Goal: Task Accomplishment & Management: Use online tool/utility

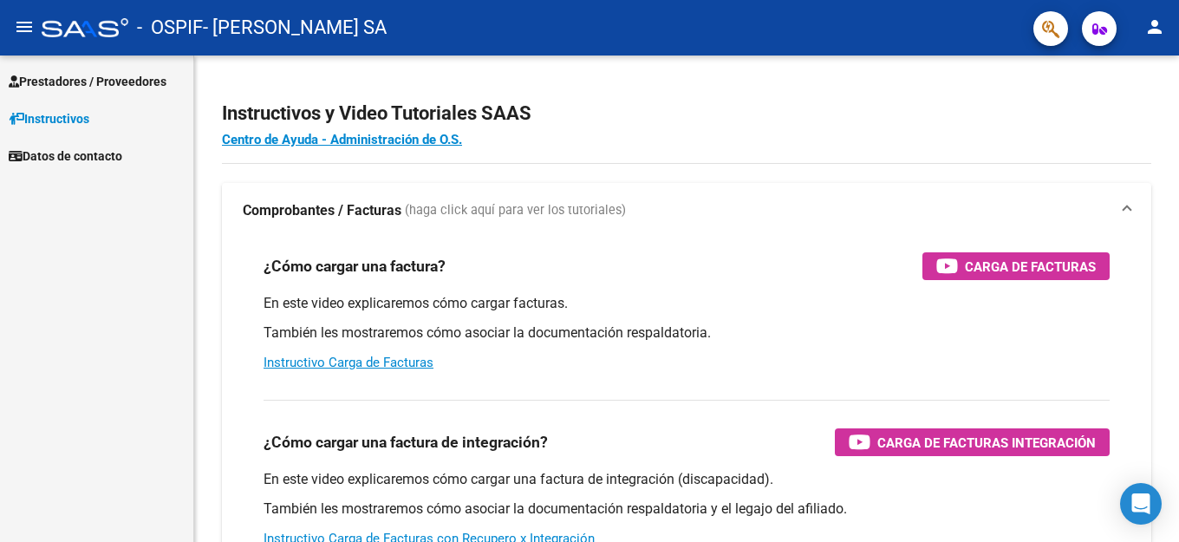
click at [58, 153] on span "Datos de contacto" at bounding box center [66, 155] width 114 height 19
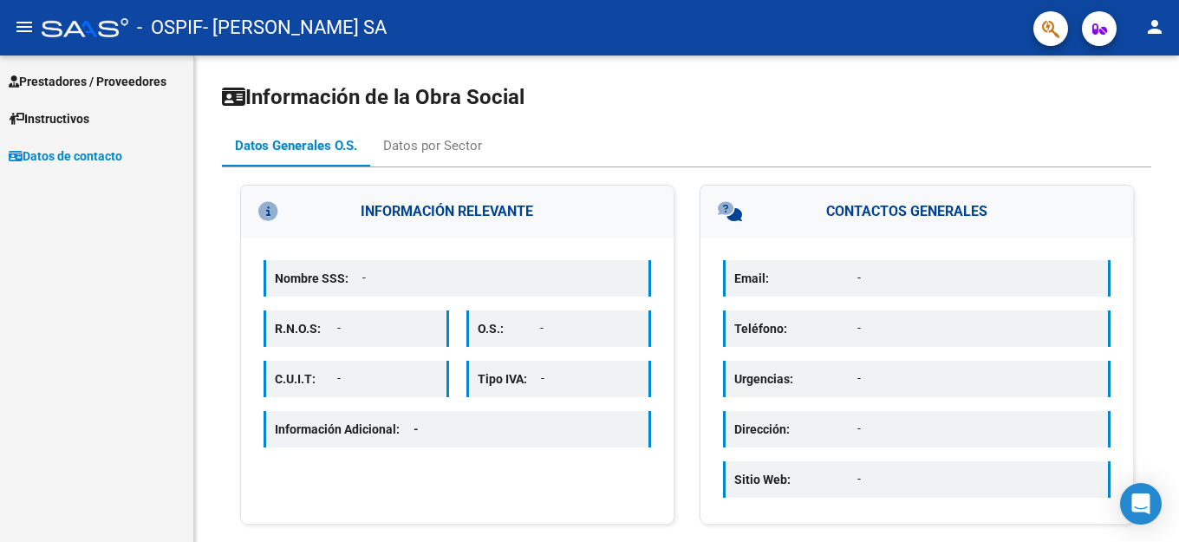
click at [63, 81] on span "Prestadores / Proveedores" at bounding box center [88, 81] width 158 height 19
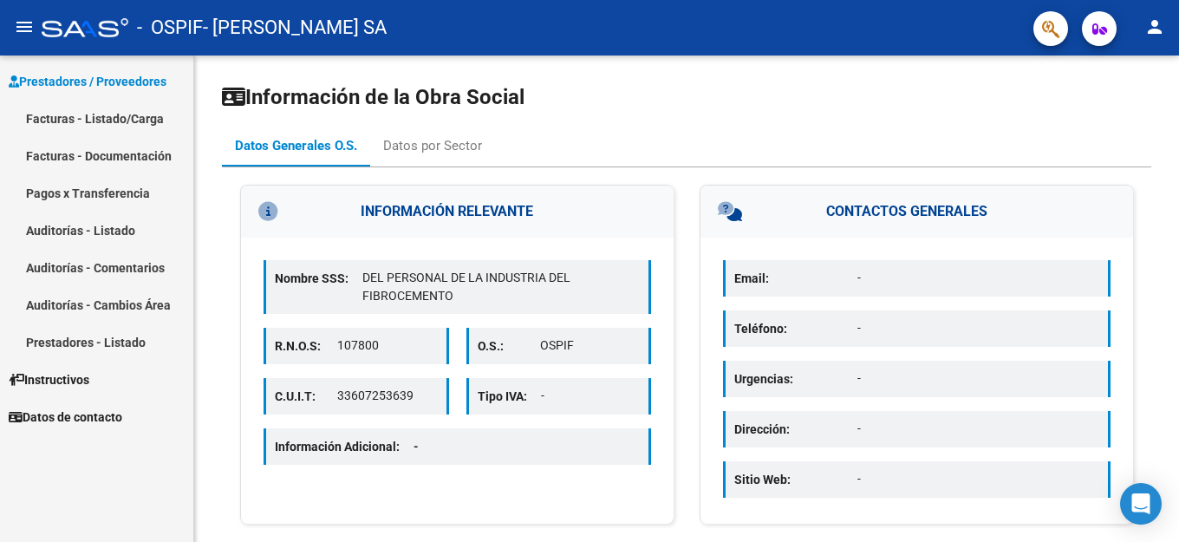
click at [72, 120] on link "Facturas - Listado/Carga" at bounding box center [96, 118] width 193 height 37
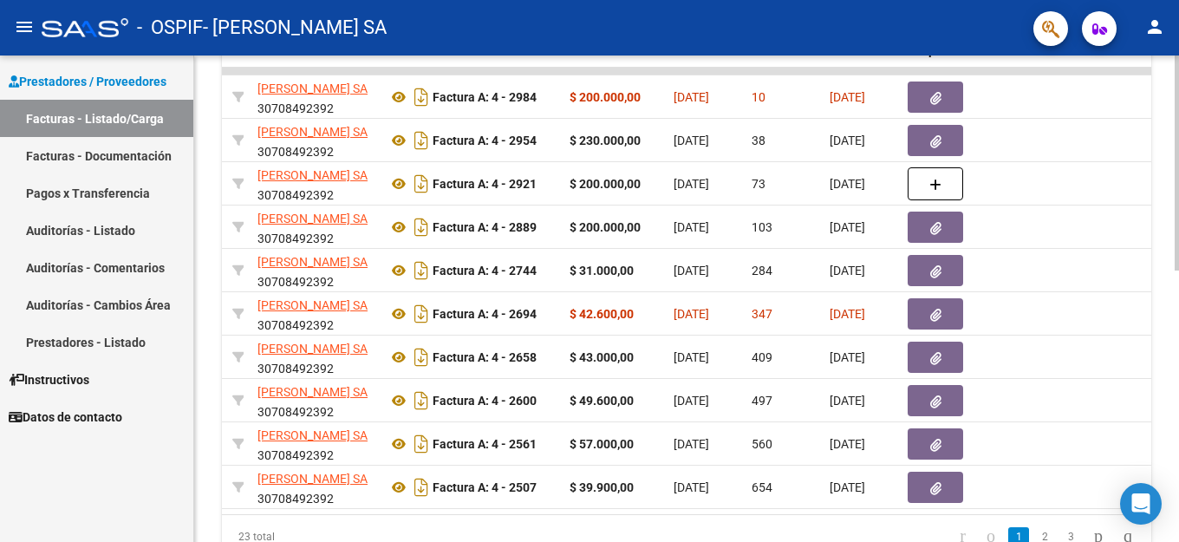
scroll to position [519, 0]
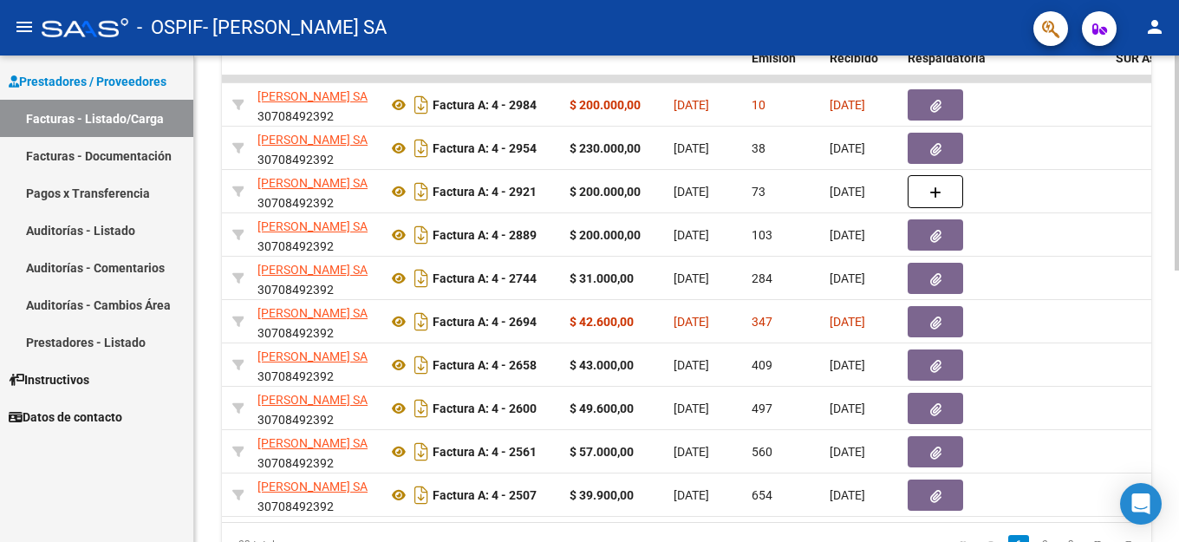
click at [1178, 270] on div at bounding box center [1176, 162] width 4 height 215
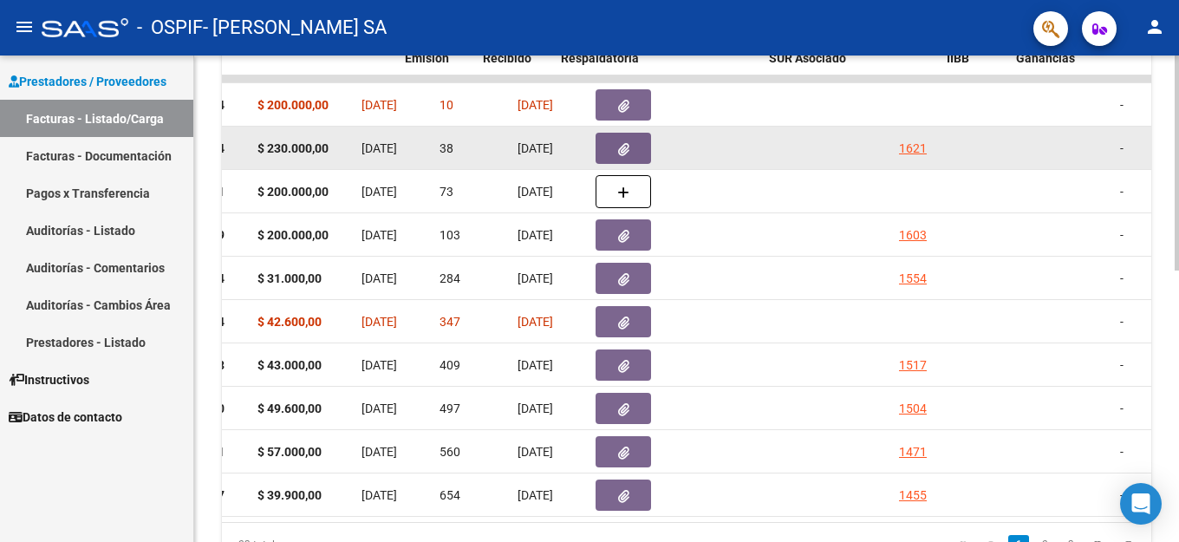
scroll to position [0, 797]
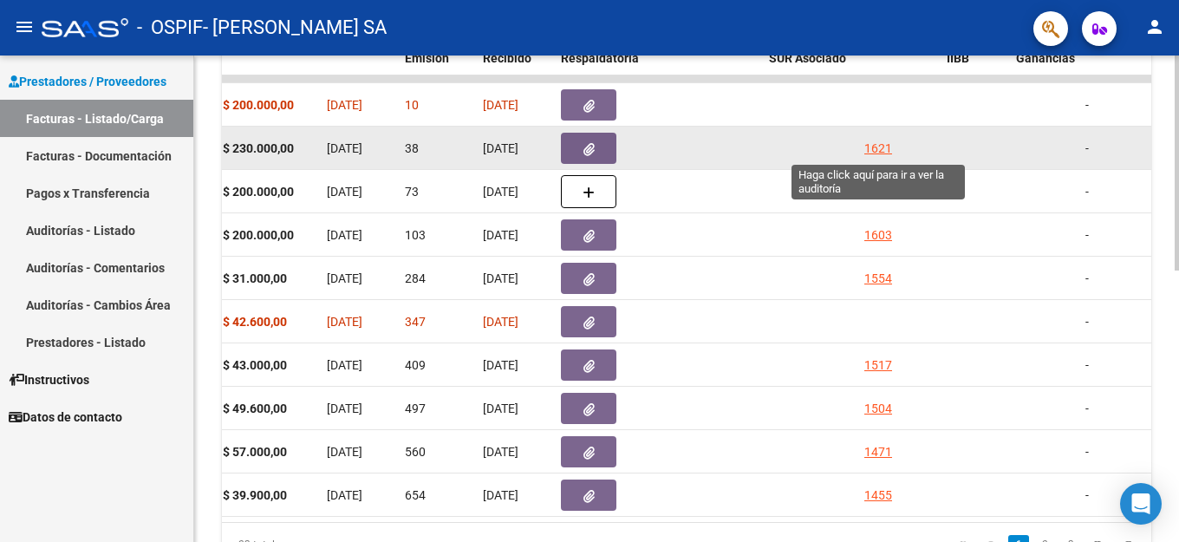
click at [871, 148] on div "1621" at bounding box center [878, 149] width 28 height 20
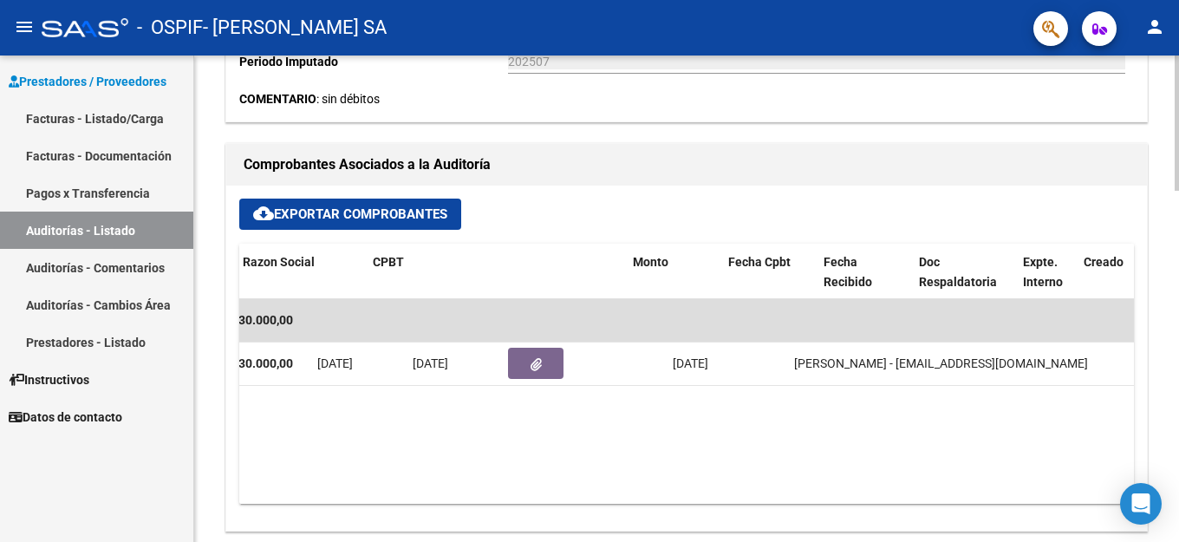
scroll to position [0, 266]
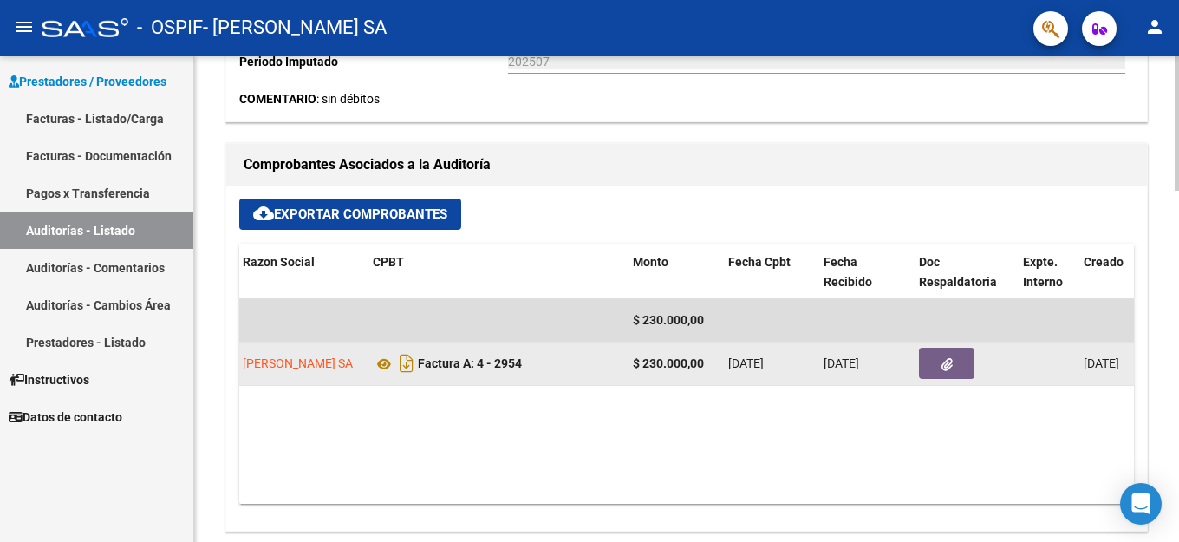
click at [953, 365] on button "button" at bounding box center [946, 363] width 55 height 31
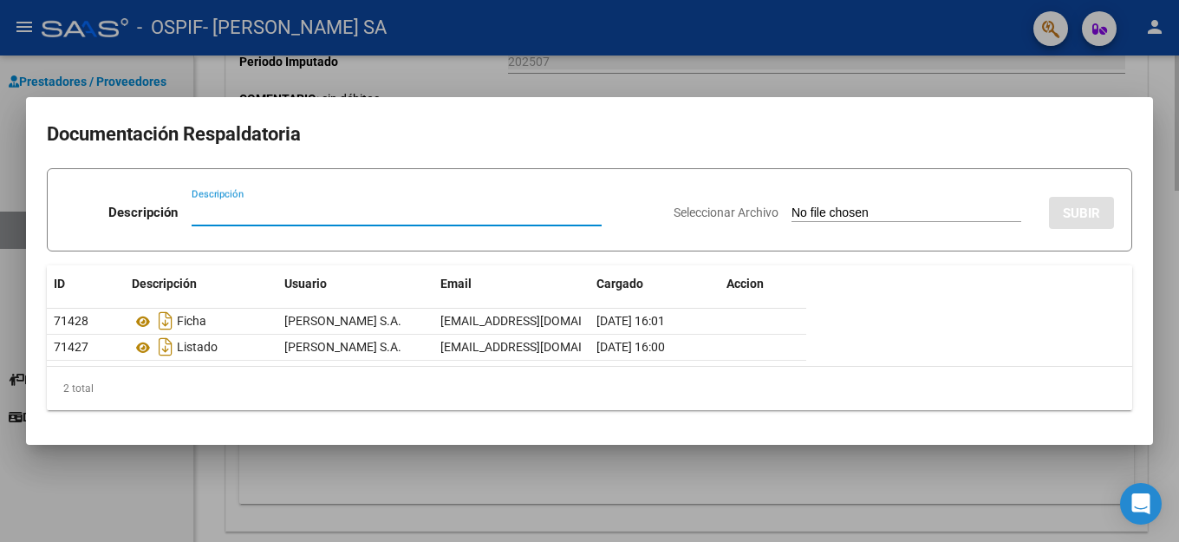
click at [502, 88] on div at bounding box center [589, 271] width 1179 height 542
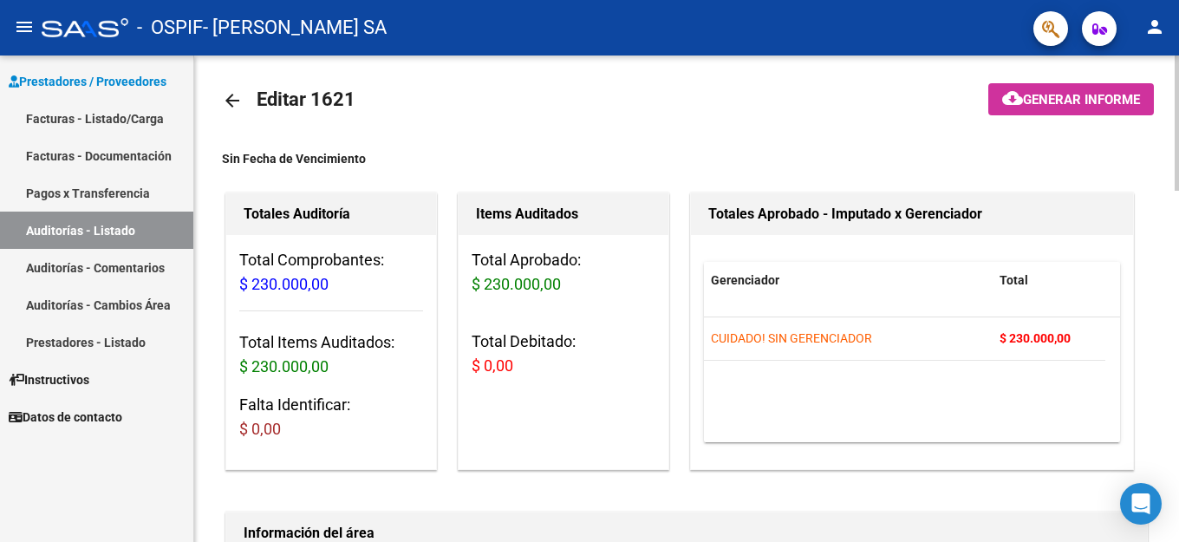
scroll to position [0, 0]
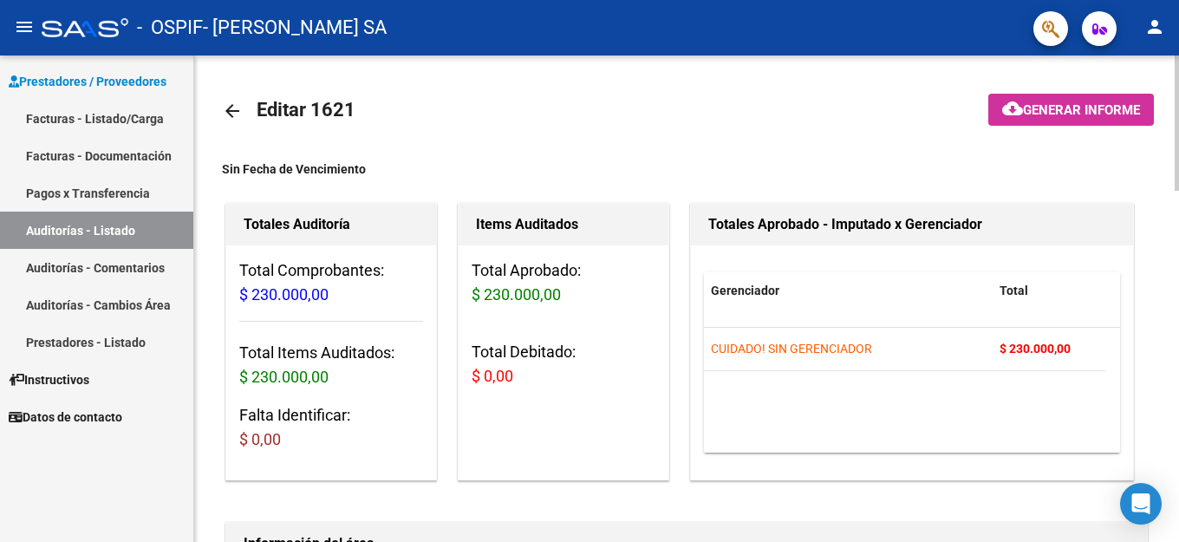
click at [236, 112] on mat-icon "arrow_back" at bounding box center [232, 111] width 21 height 21
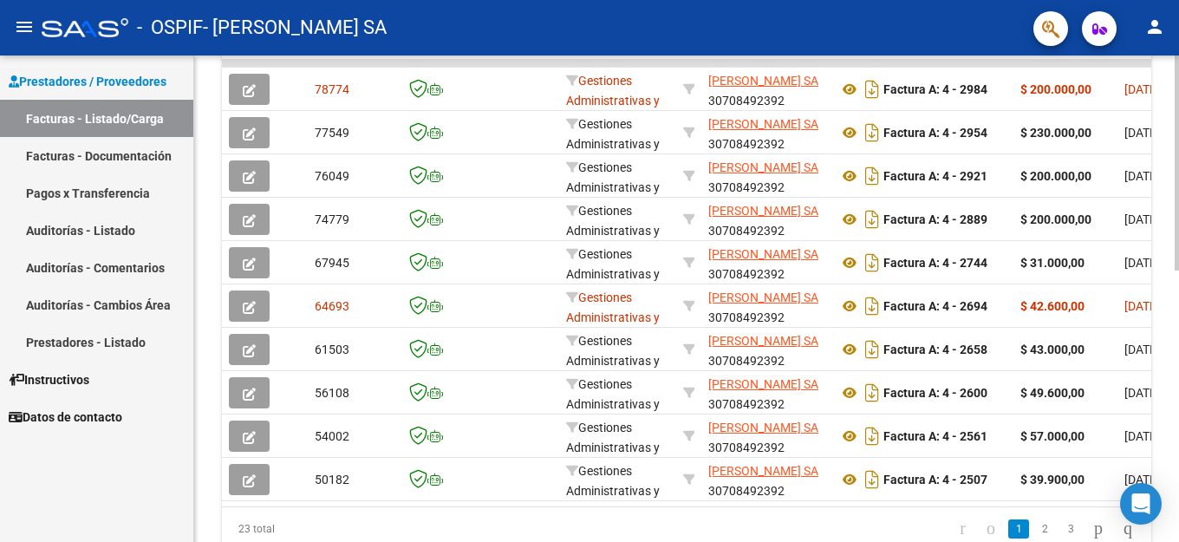
scroll to position [519, 0]
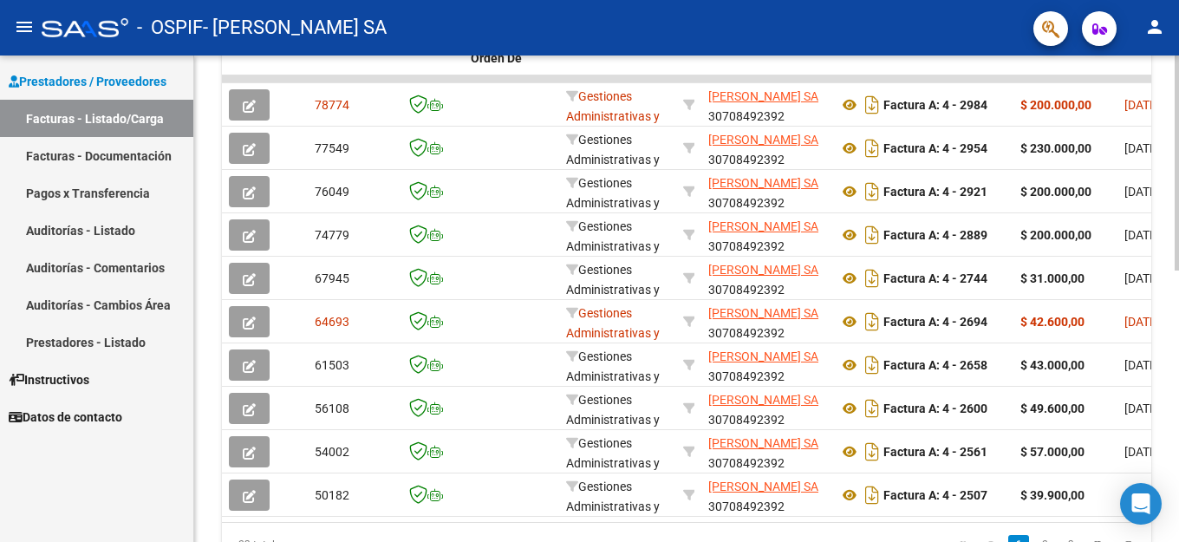
click at [1178, 270] on div at bounding box center [1176, 162] width 4 height 215
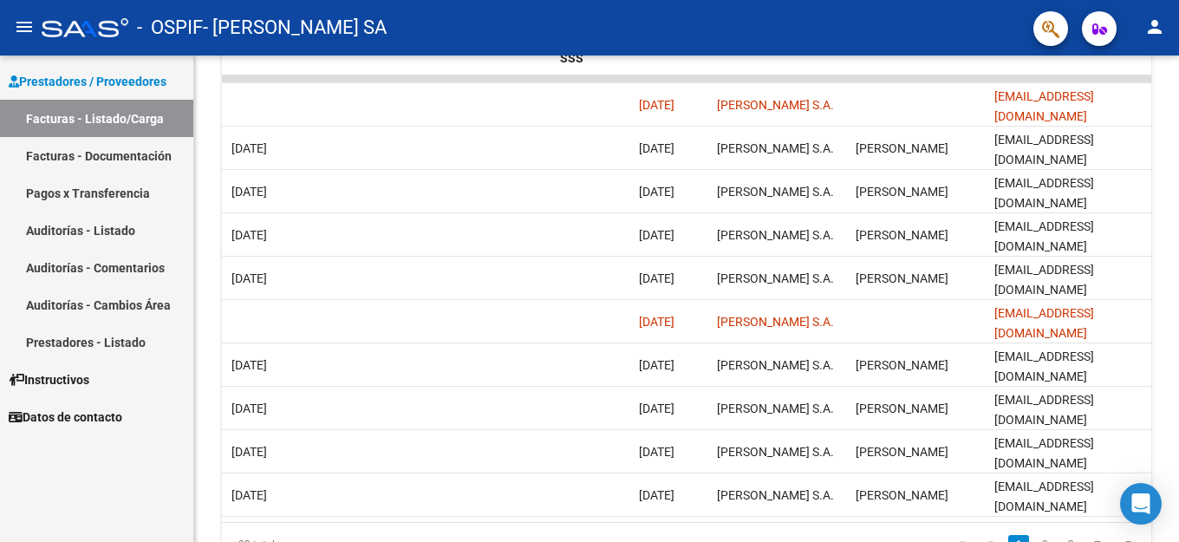
scroll to position [0, 3280]
